Goal: Transaction & Acquisition: Book appointment/travel/reservation

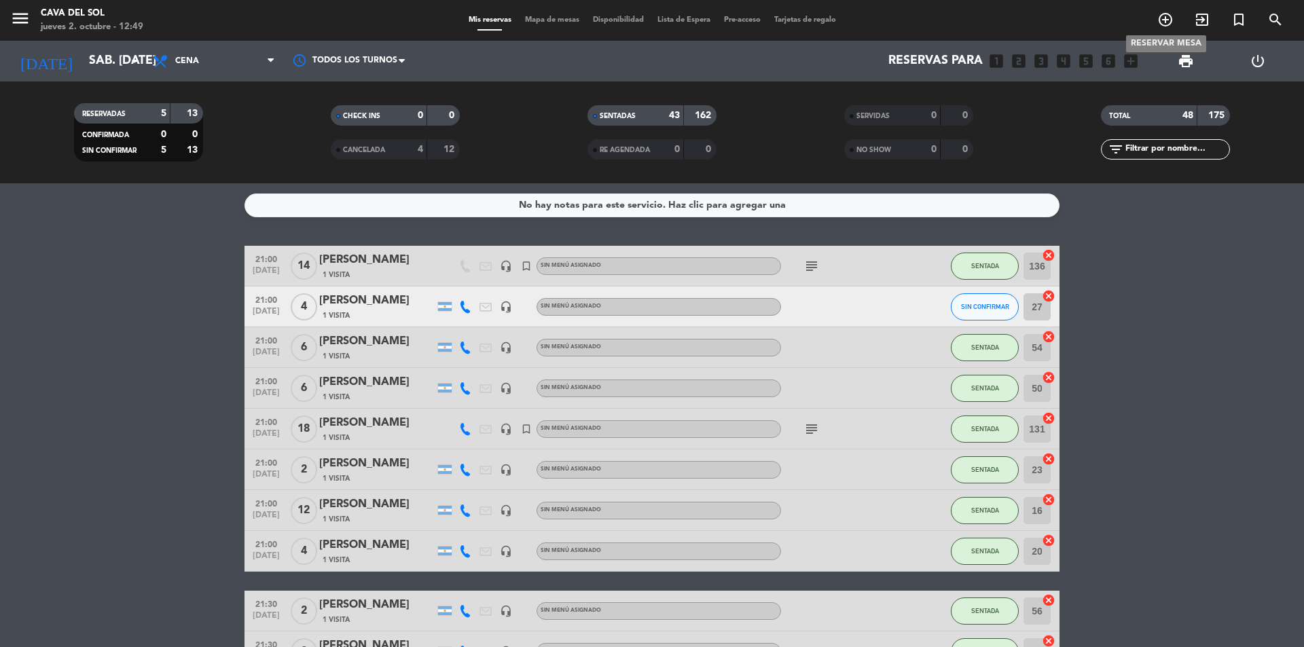
click at [1170, 18] on icon "add_circle_outline" at bounding box center [1165, 20] width 16 height 16
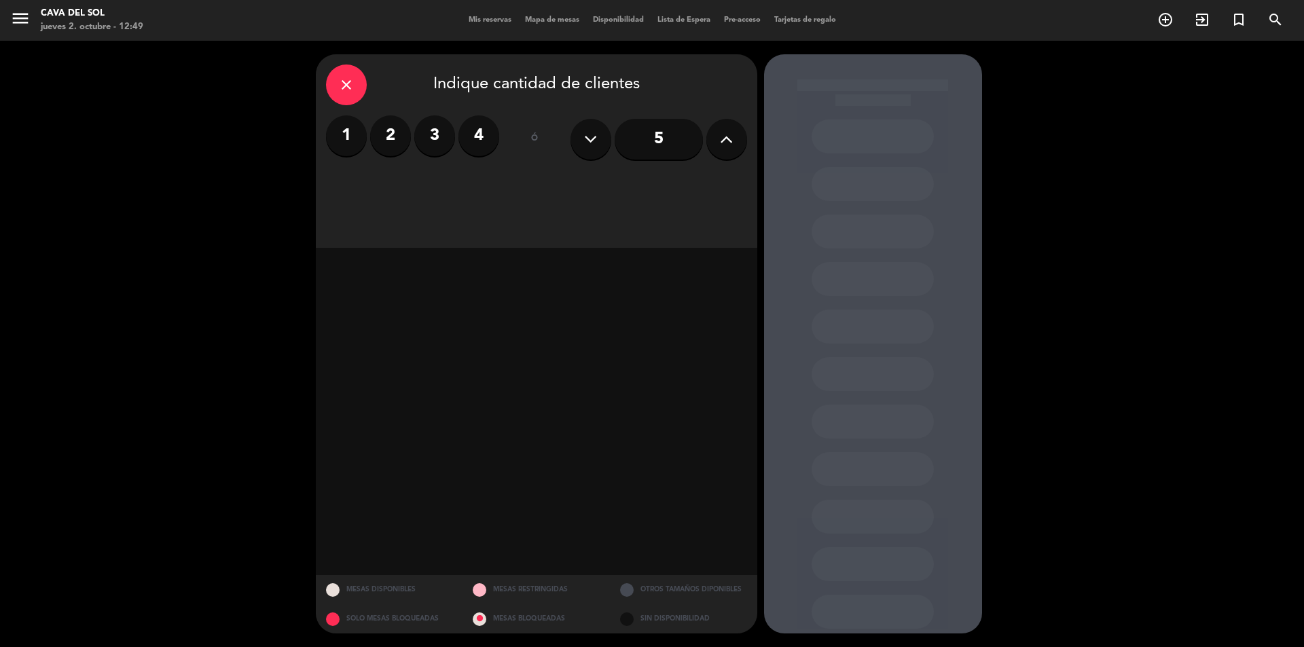
click at [384, 131] on label "2" at bounding box center [390, 135] width 41 height 41
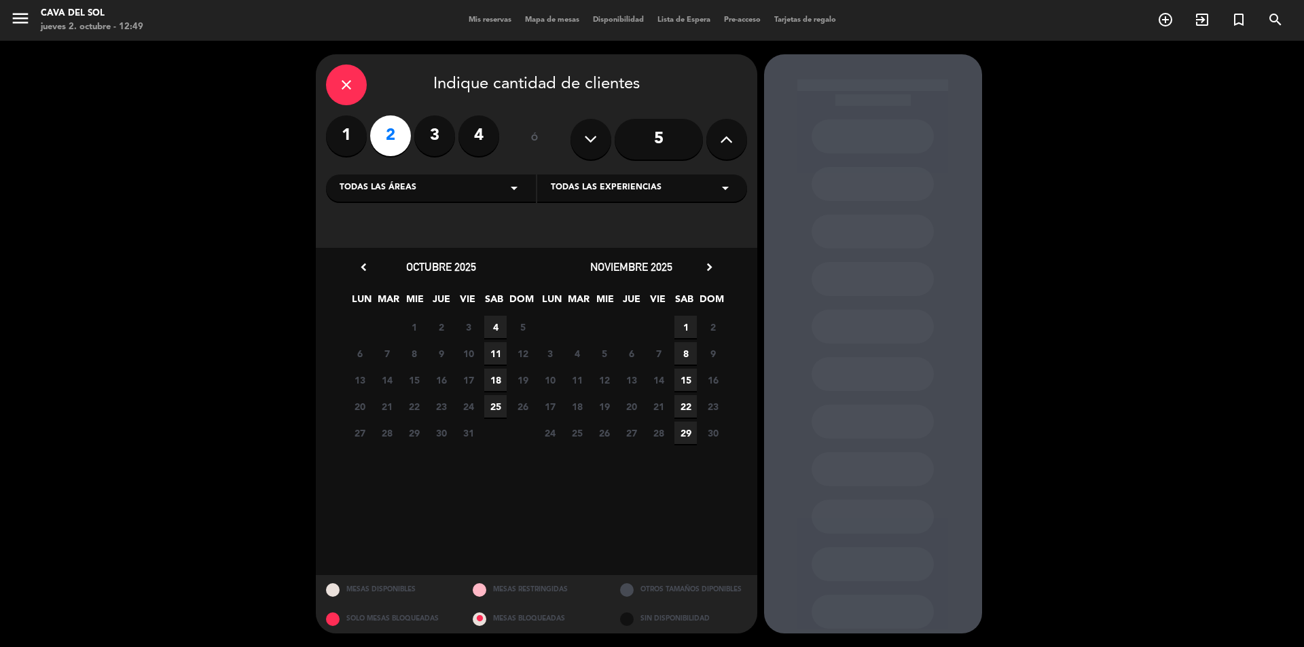
click at [497, 323] on span "4" at bounding box center [495, 327] width 22 height 22
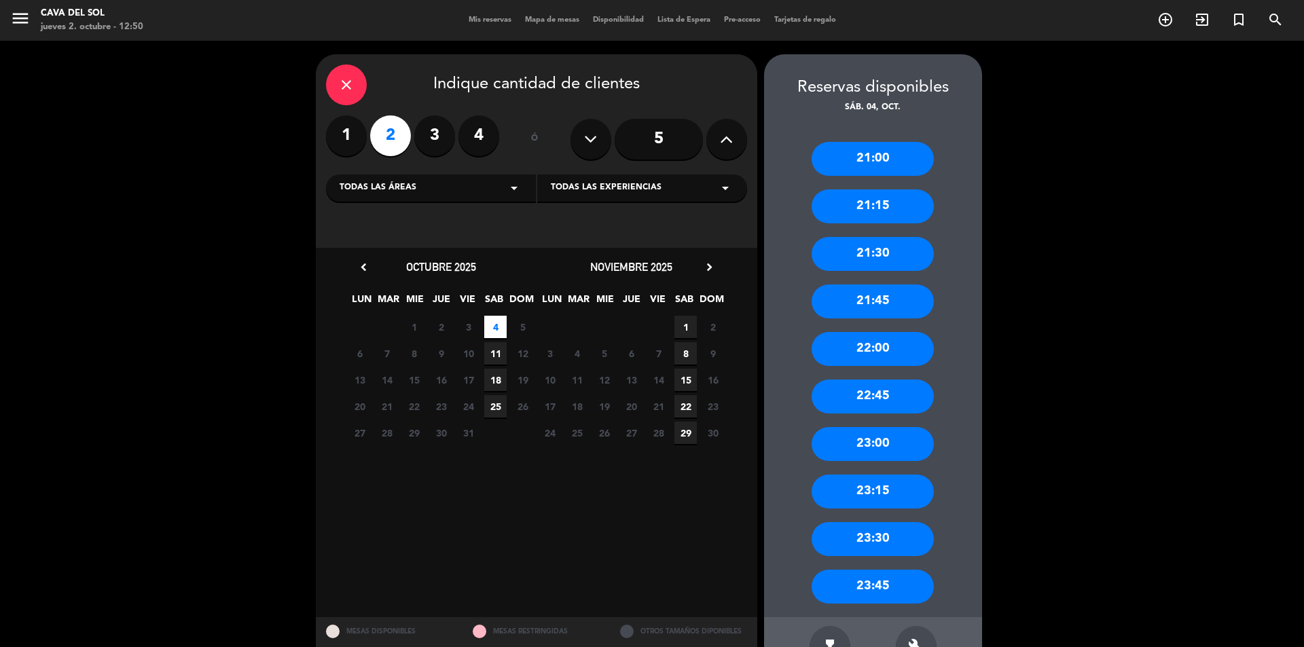
click at [414, 193] on span "Todas las áreas" at bounding box center [378, 188] width 77 height 14
click at [376, 240] on div "Planta Baja" at bounding box center [431, 242] width 183 height 14
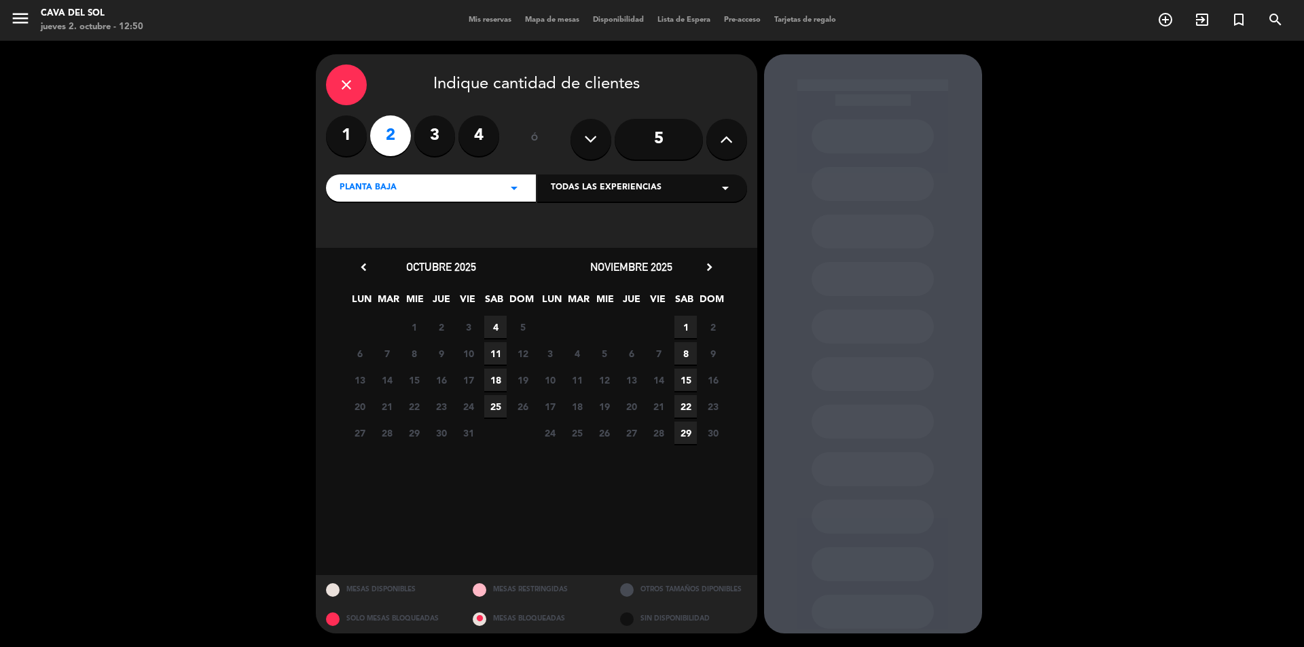
click at [496, 327] on span "4" at bounding box center [495, 327] width 22 height 22
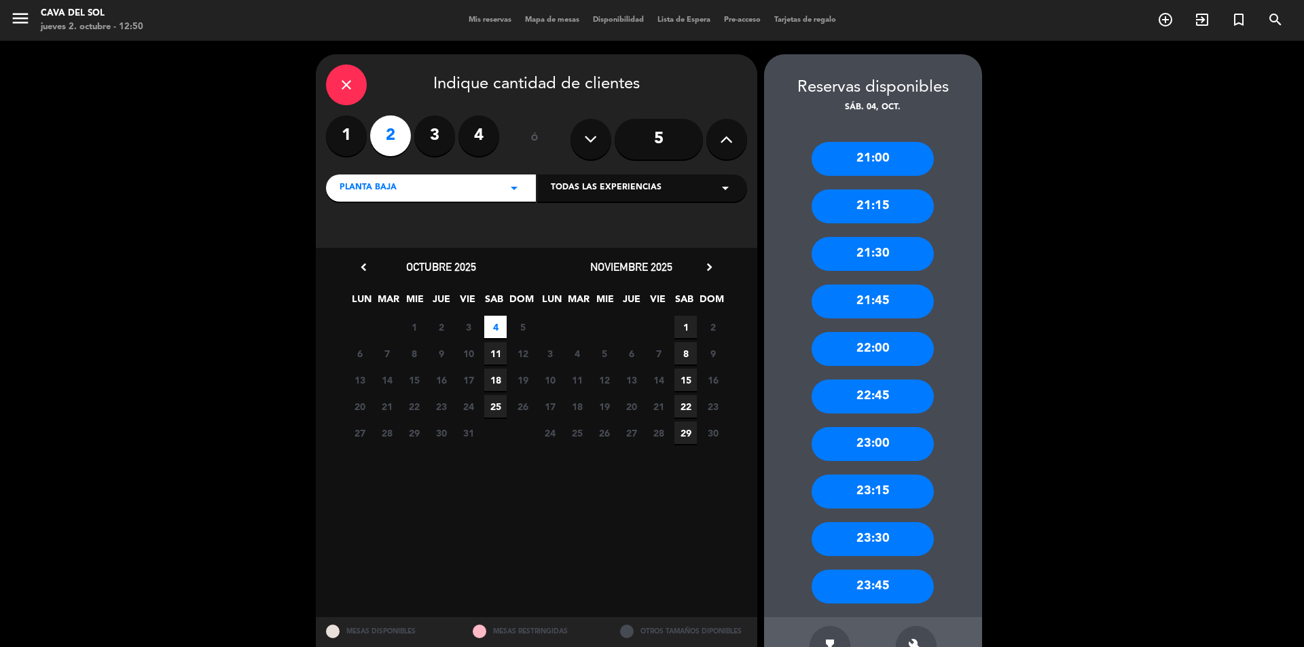
click at [894, 306] on div "21:45" at bounding box center [873, 302] width 122 height 34
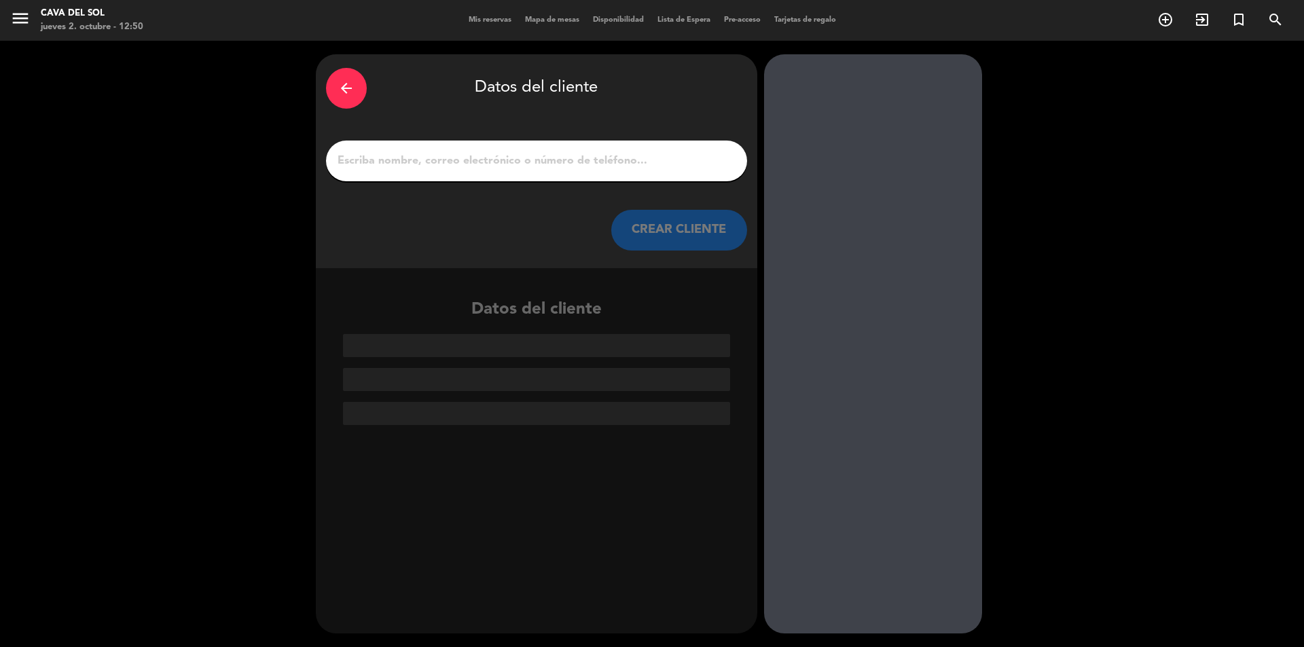
click at [429, 154] on input "1" at bounding box center [536, 160] width 401 height 19
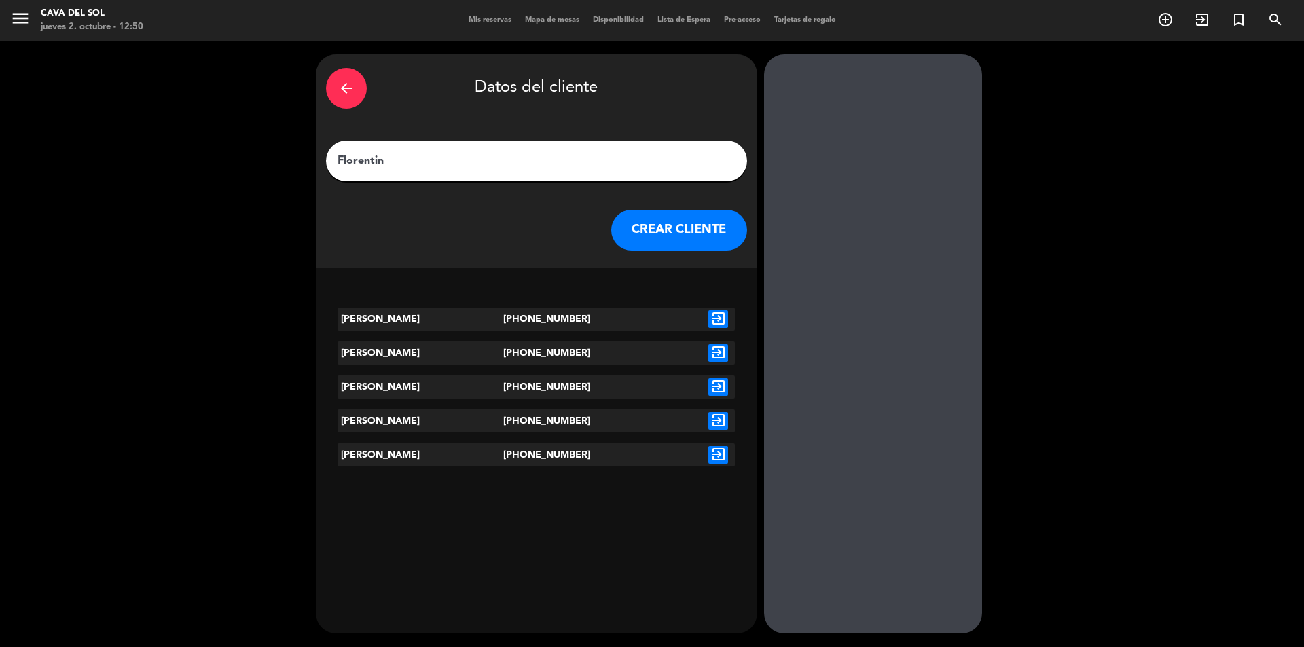
type input "Florentin"
click at [716, 318] on icon "exit_to_app" at bounding box center [718, 319] width 20 height 18
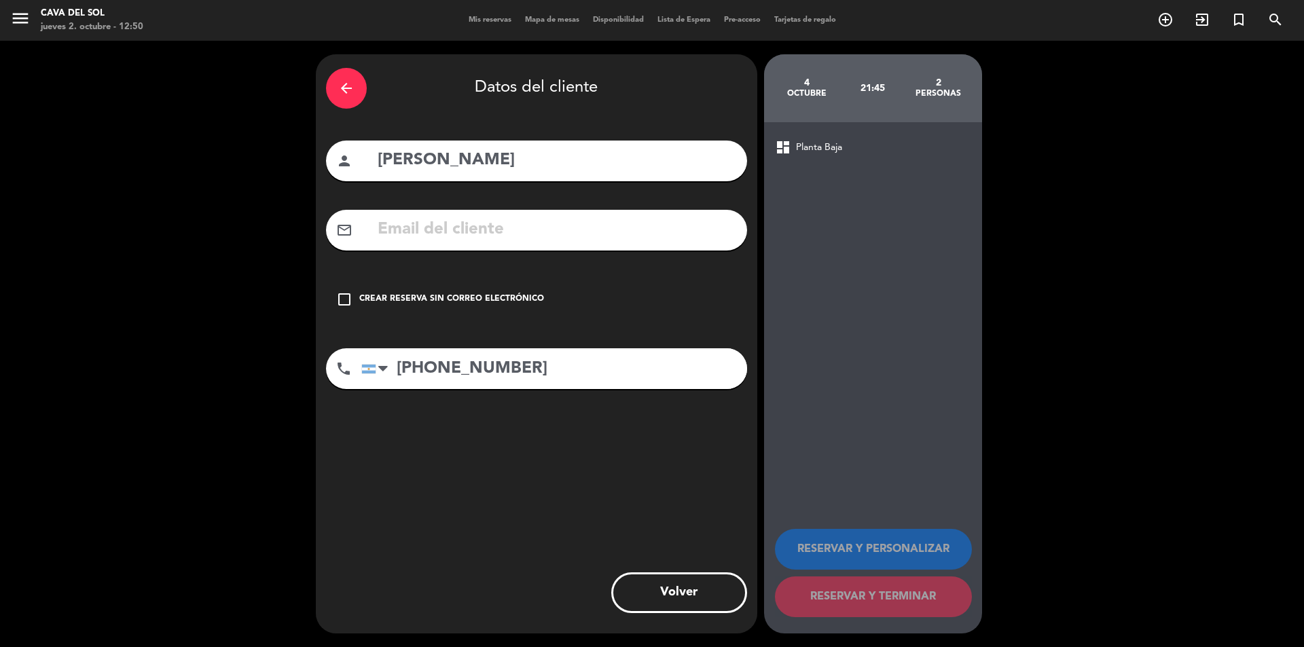
click at [352, 298] on icon "check_box_outline_blank" at bounding box center [344, 299] width 16 height 16
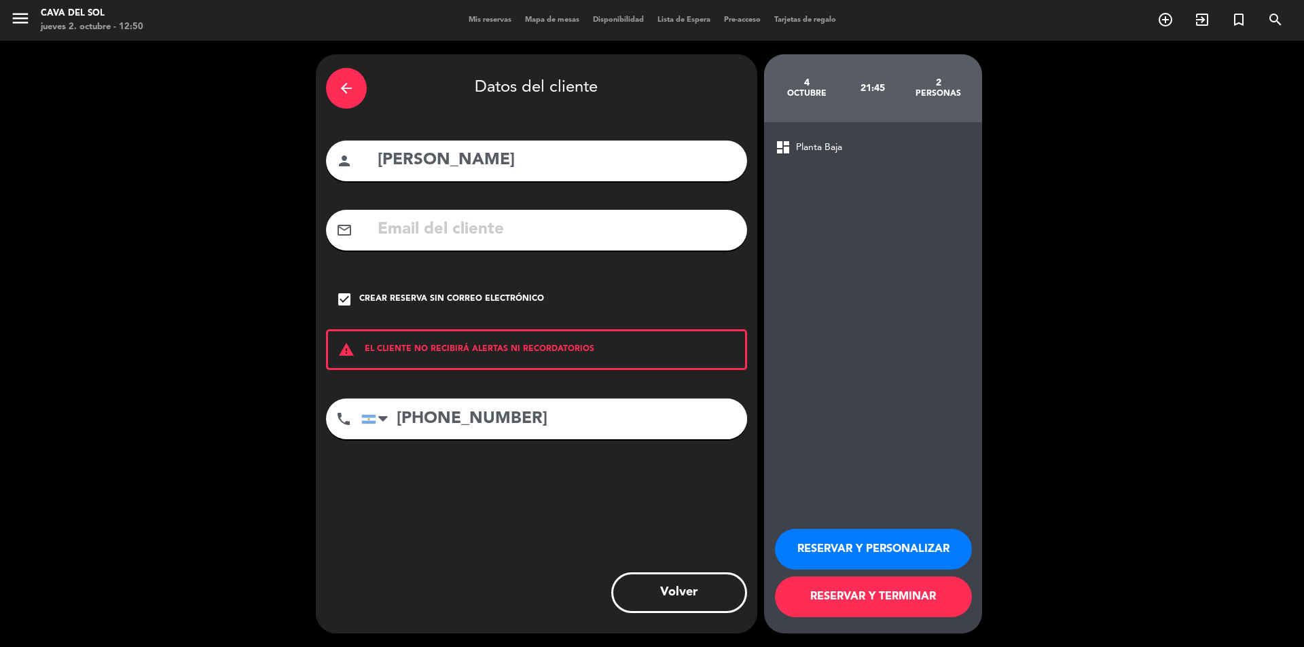
click at [570, 422] on input "[PHONE_NUMBER]" at bounding box center [554, 419] width 386 height 41
click at [874, 549] on button "RESERVAR Y PERSONALIZAR" at bounding box center [873, 549] width 197 height 41
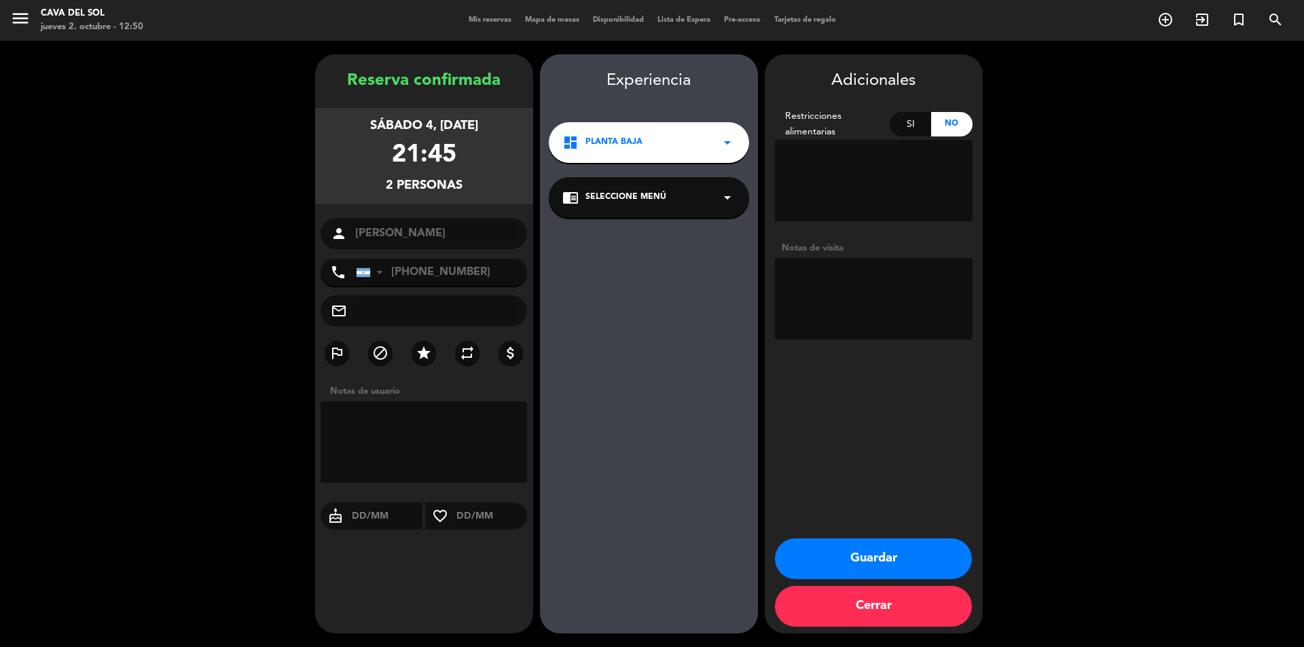
click at [874, 558] on button "Guardar" at bounding box center [873, 559] width 197 height 41
